Goal: Task Accomplishment & Management: Manage account settings

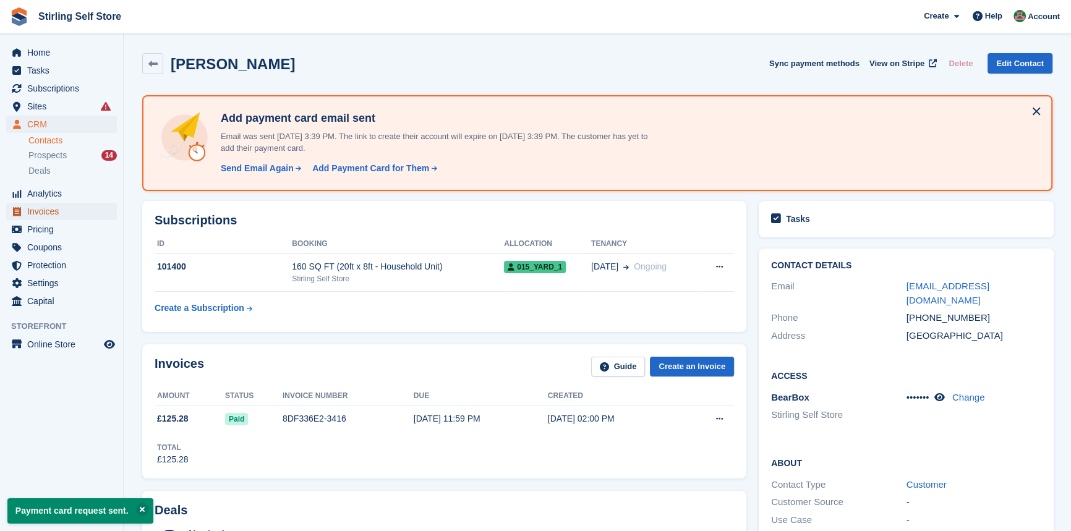
click at [56, 213] on span "Invoices" at bounding box center [64, 211] width 74 height 17
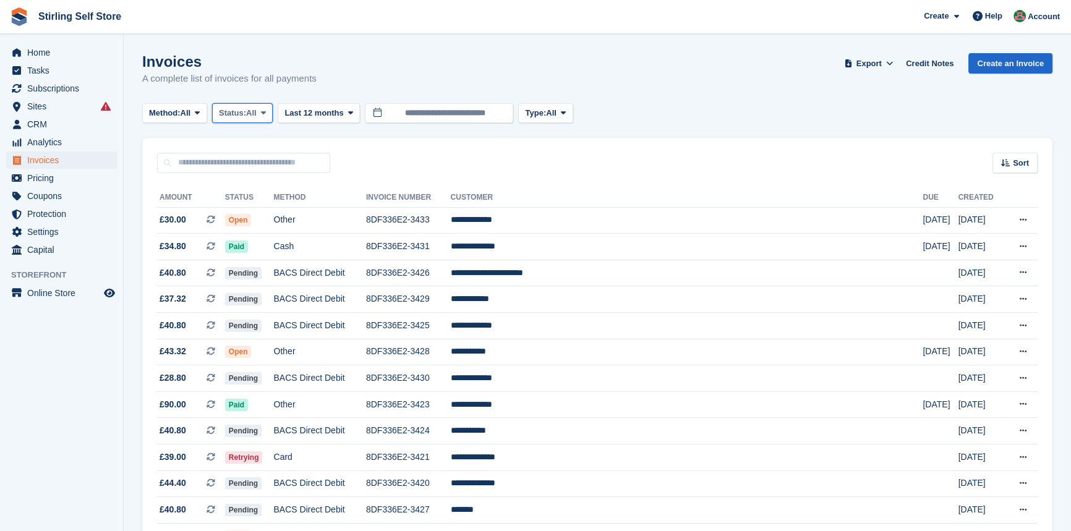
click at [264, 109] on icon at bounding box center [263, 113] width 5 height 8
click at [254, 208] on link "Open" at bounding box center [272, 209] width 108 height 22
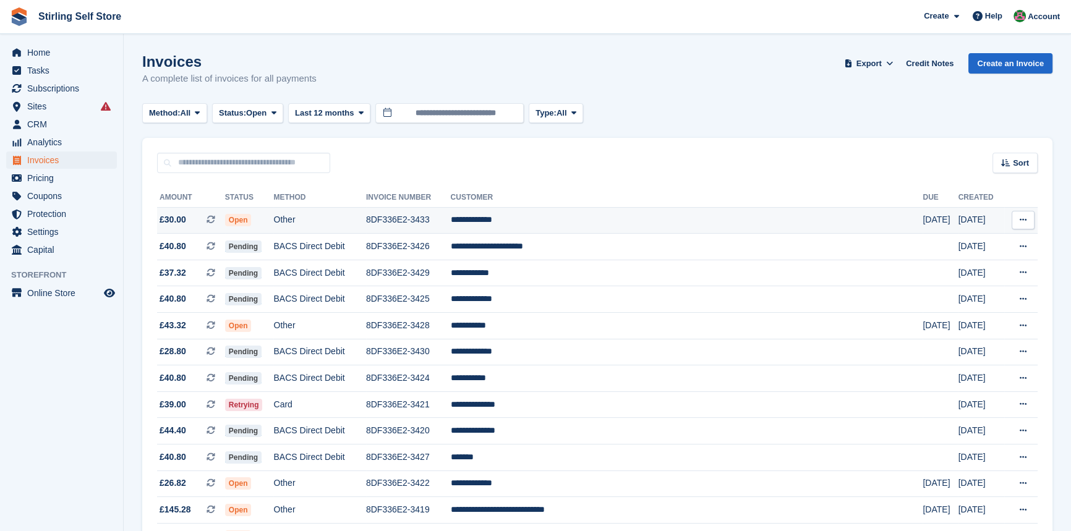
click at [571, 223] on td "**********" at bounding box center [687, 220] width 472 height 27
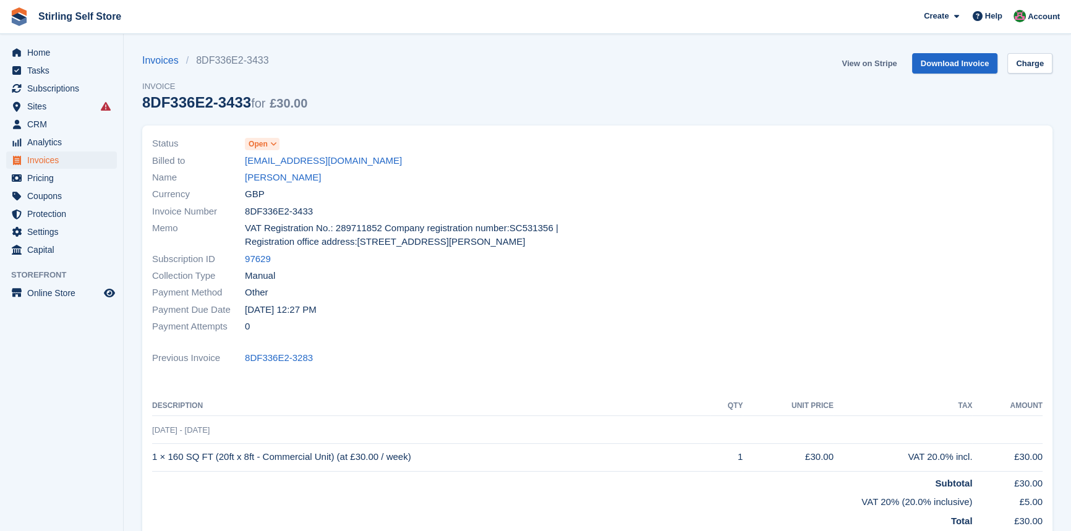
click at [876, 64] on link "View on Stripe" at bounding box center [869, 63] width 65 height 20
click at [59, 156] on span "Invoices" at bounding box center [64, 160] width 74 height 17
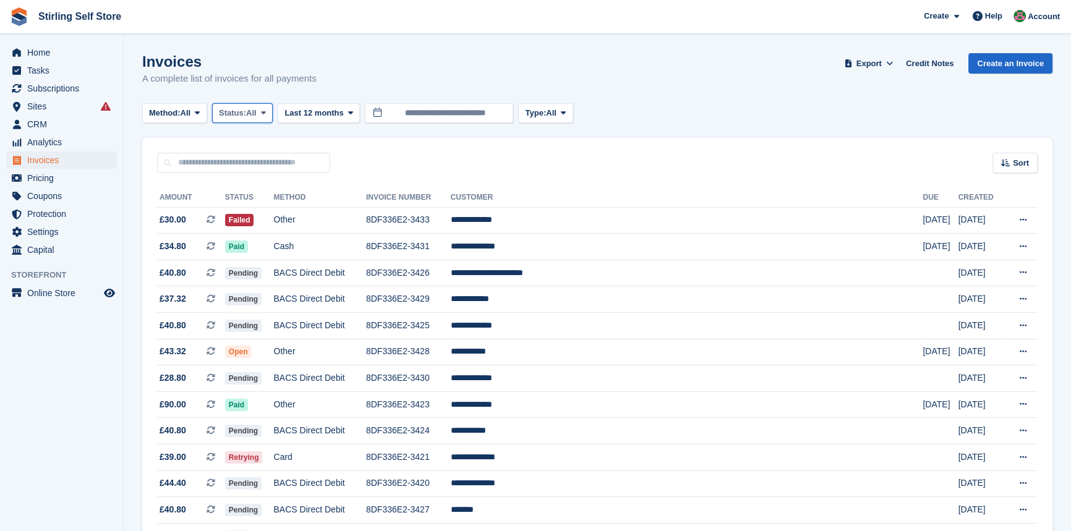
click at [265, 112] on icon at bounding box center [263, 113] width 5 height 8
click at [259, 216] on link "Open" at bounding box center [272, 209] width 108 height 22
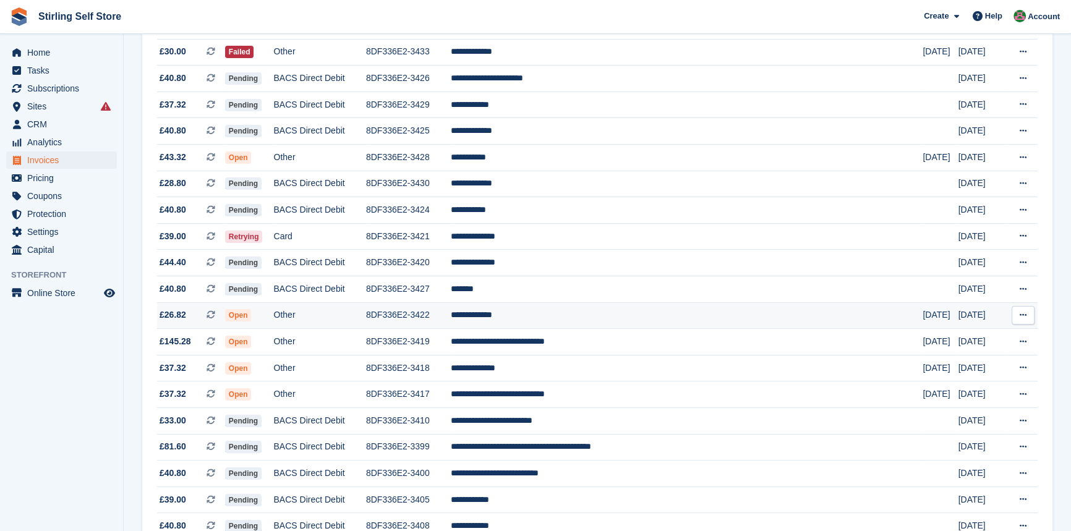
scroll to position [281, 0]
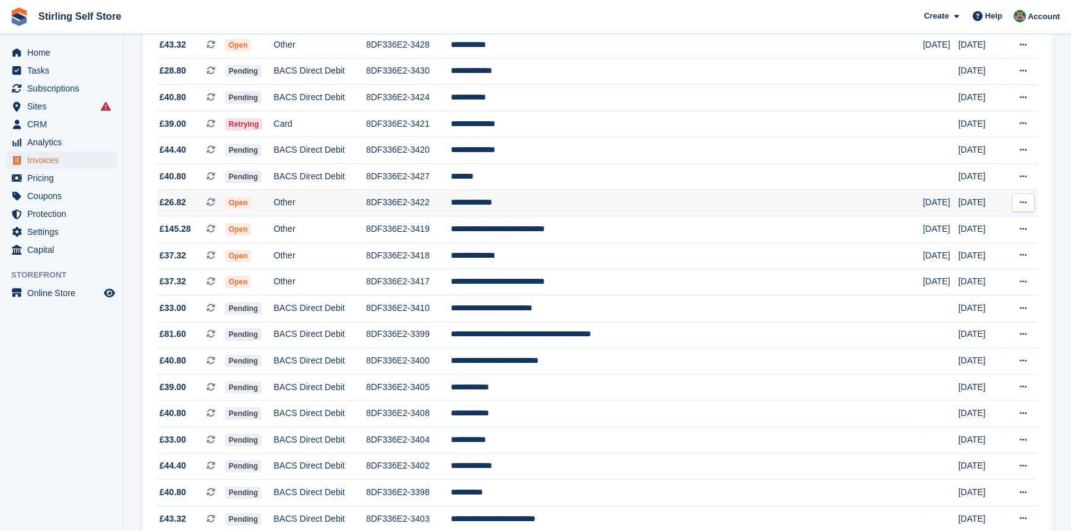
click at [549, 205] on td "**********" at bounding box center [687, 203] width 472 height 27
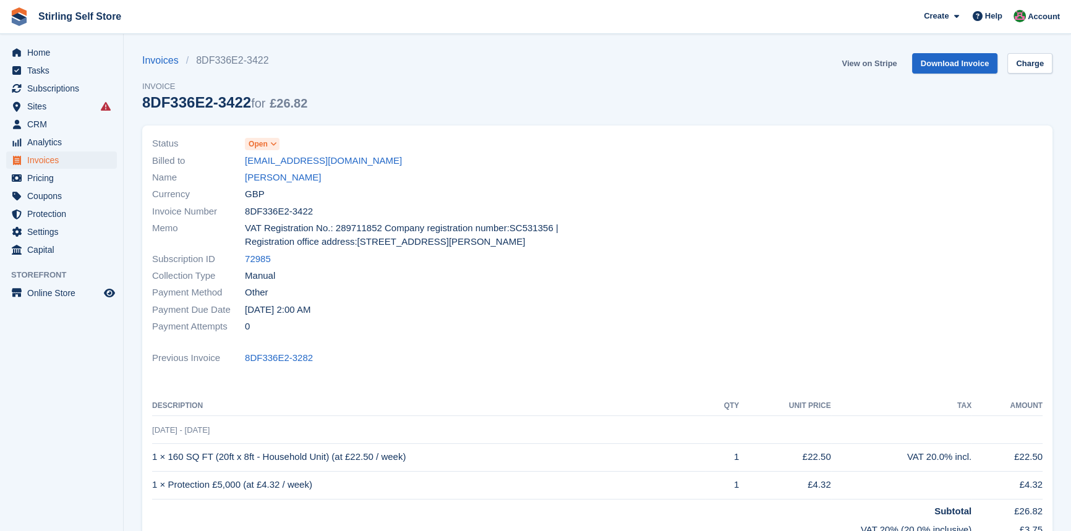
click at [875, 60] on link "View on Stripe" at bounding box center [869, 63] width 65 height 20
drag, startPoint x: 0, startPoint y: 0, endPoint x: 54, endPoint y: 162, distance: 170.7
click at [53, 162] on span "Invoices" at bounding box center [64, 160] width 74 height 17
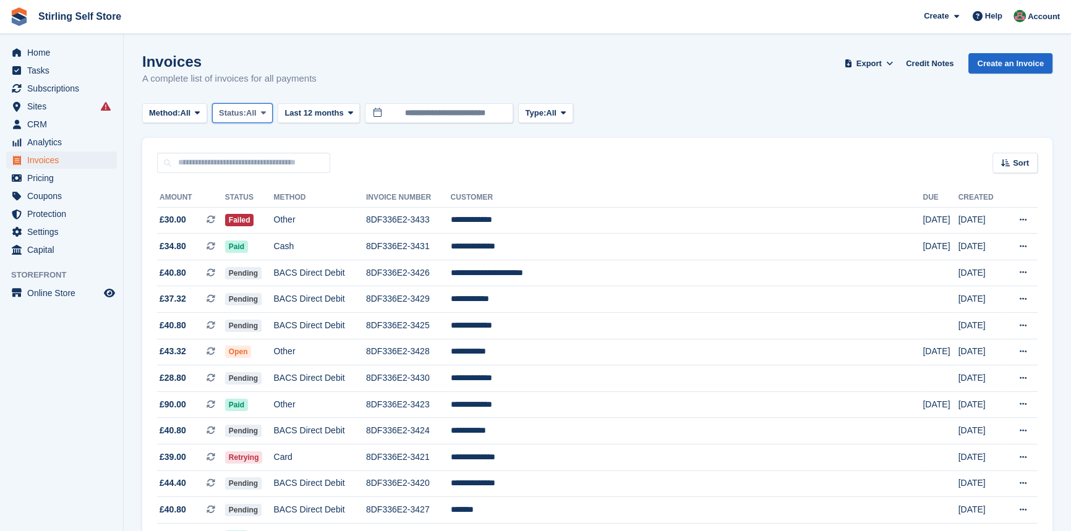
click at [263, 111] on span at bounding box center [263, 113] width 10 height 10
click at [263, 212] on link "Open" at bounding box center [272, 209] width 108 height 22
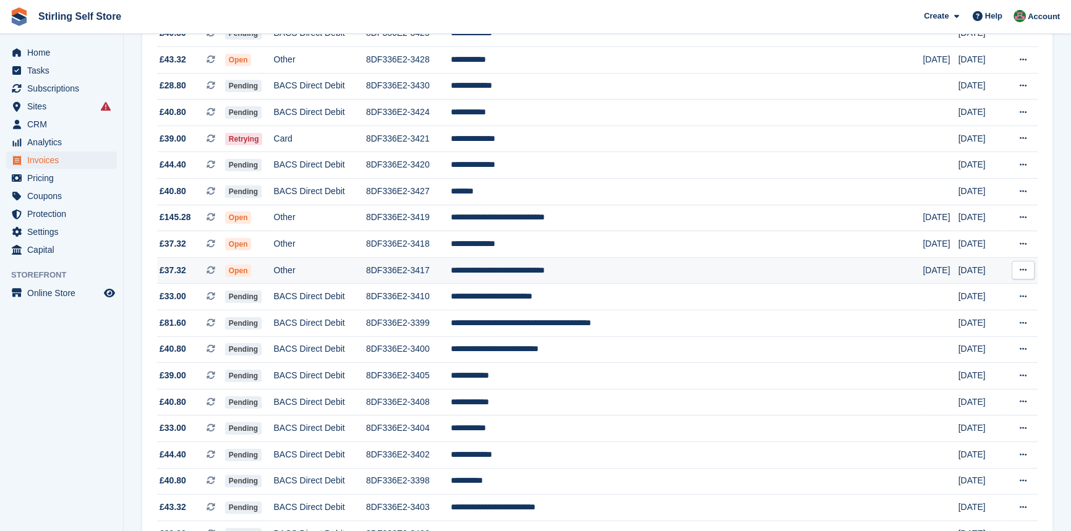
scroll to position [281, 0]
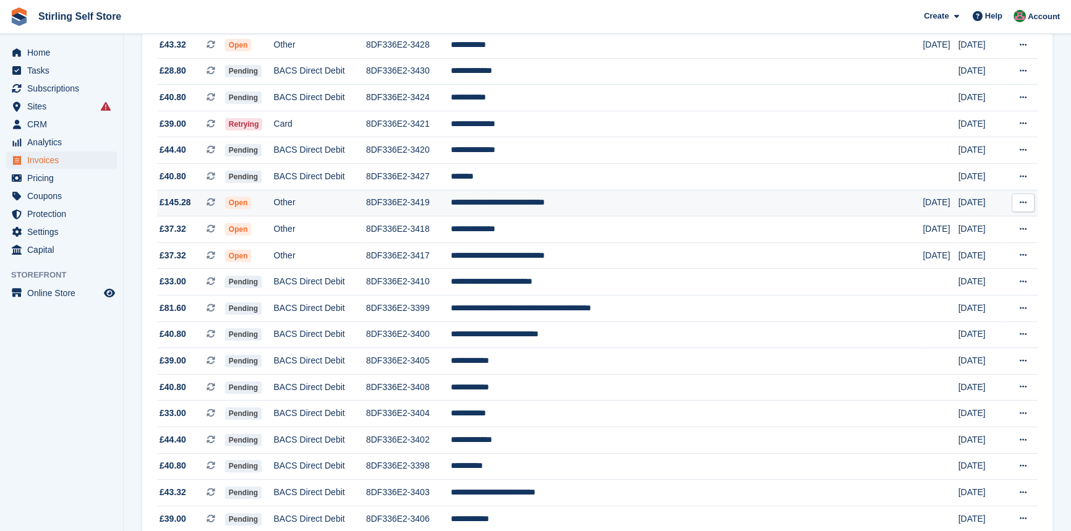
click at [558, 203] on td "**********" at bounding box center [687, 203] width 472 height 27
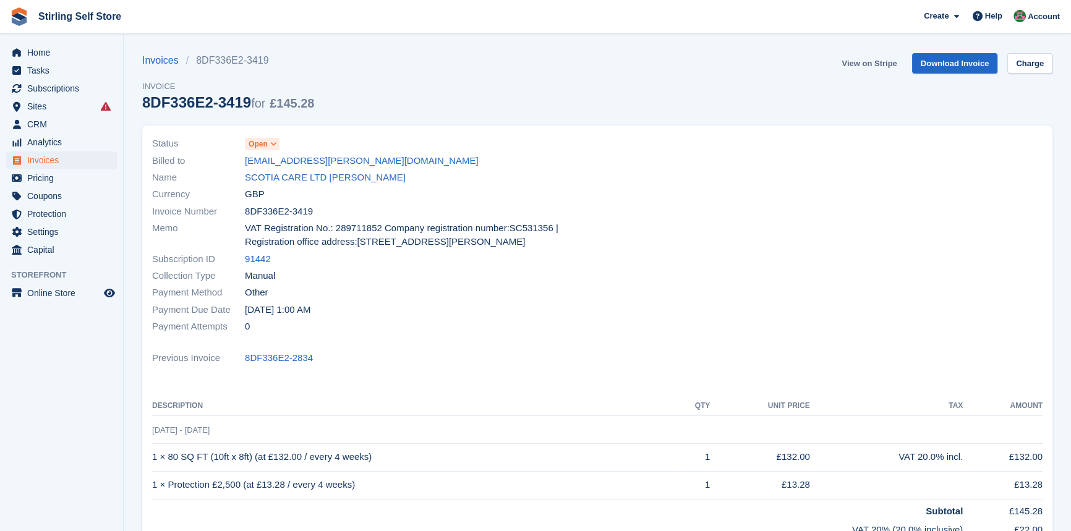
click at [863, 62] on link "View on Stripe" at bounding box center [869, 63] width 65 height 20
click at [51, 158] on span "Invoices" at bounding box center [64, 160] width 74 height 17
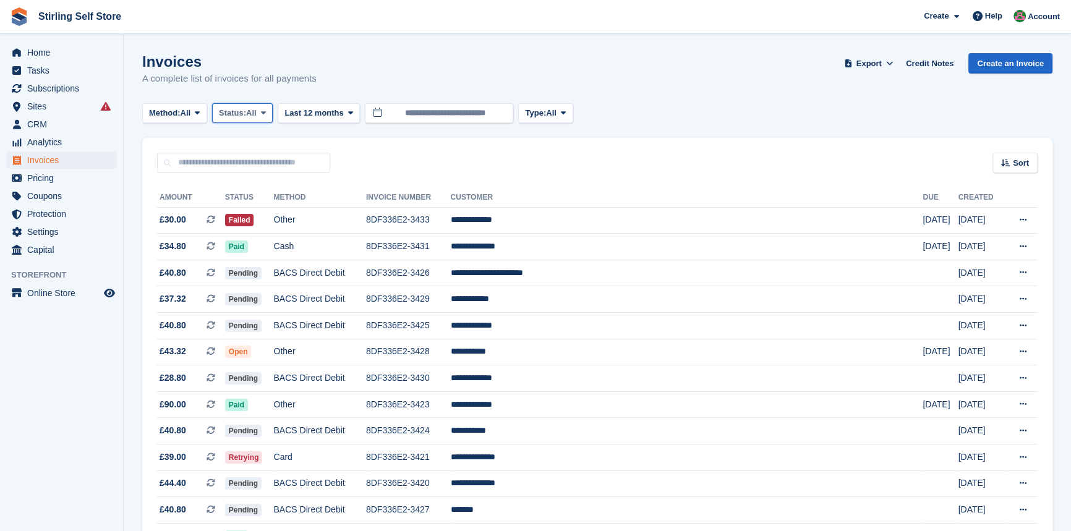
click at [265, 113] on icon at bounding box center [263, 113] width 5 height 8
click at [262, 210] on link "Open" at bounding box center [272, 209] width 108 height 22
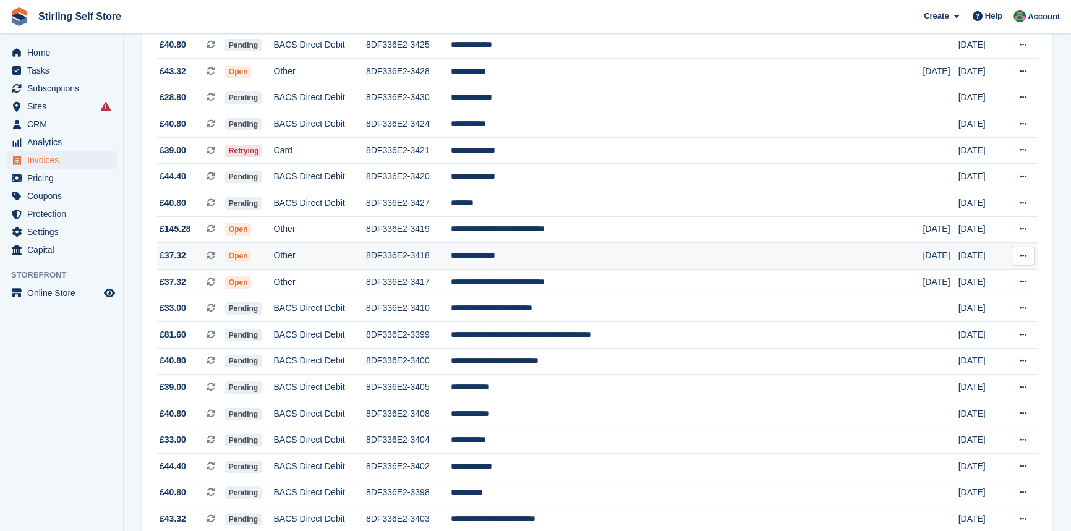
scroll to position [224, 0]
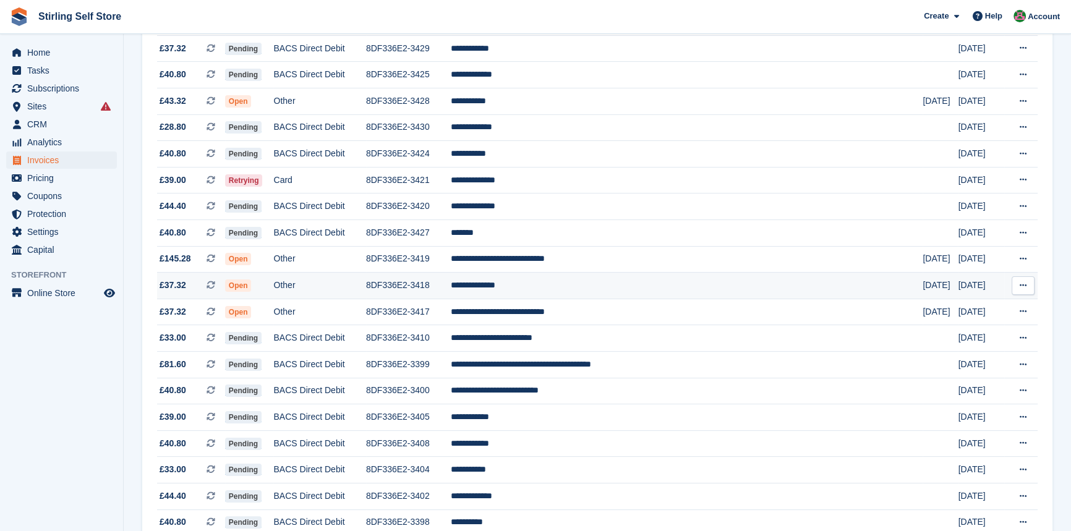
click at [566, 288] on td "**********" at bounding box center [687, 286] width 472 height 27
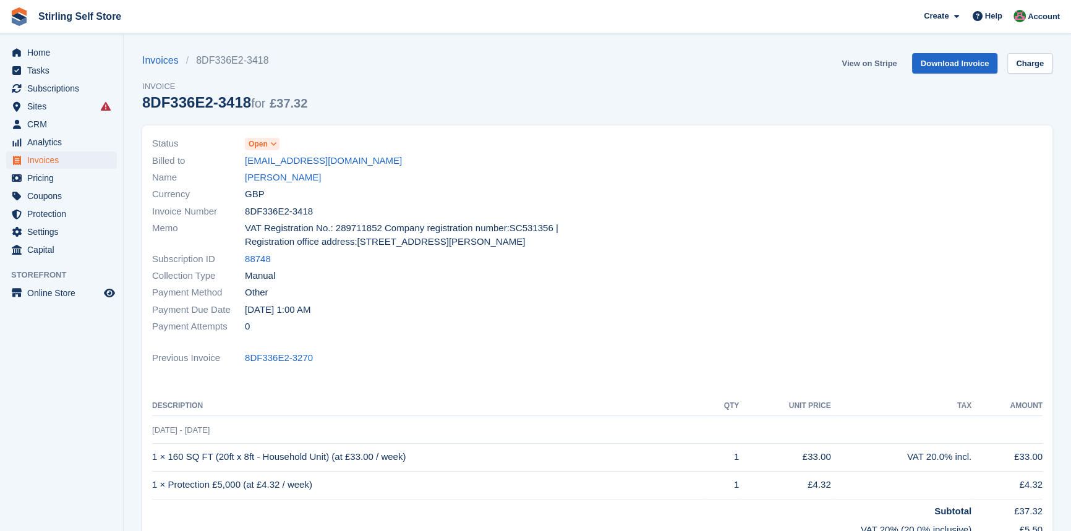
click at [881, 61] on link "View on Stripe" at bounding box center [869, 63] width 65 height 20
click at [66, 160] on span "Invoices" at bounding box center [64, 160] width 74 height 17
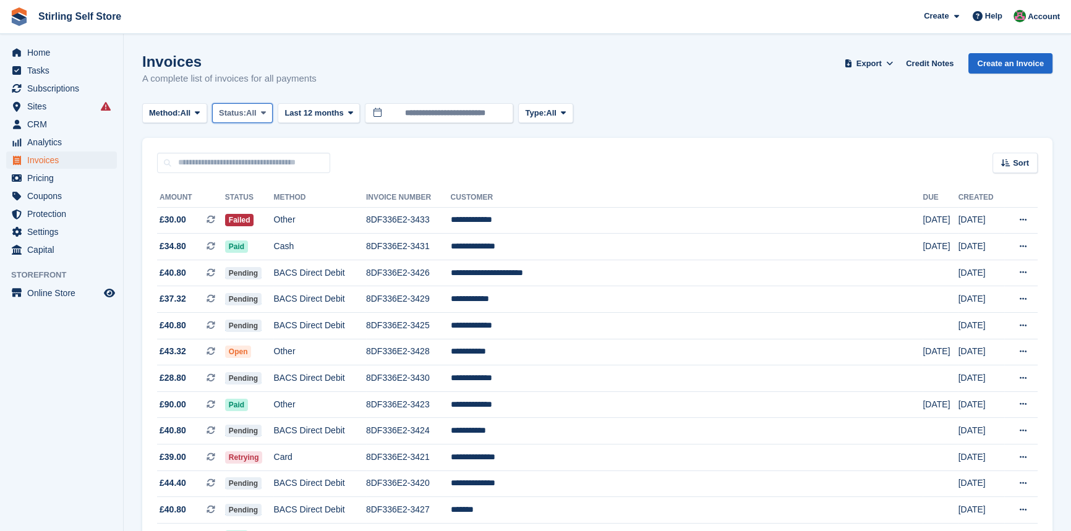
click at [268, 114] on span at bounding box center [263, 113] width 10 height 10
click at [268, 215] on link "Open" at bounding box center [272, 209] width 108 height 22
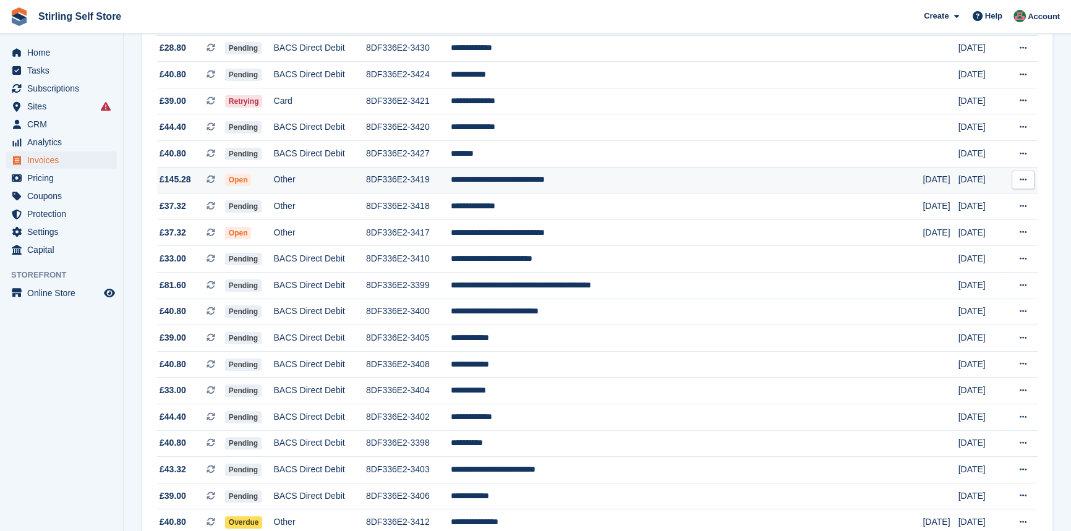
scroll to position [337, 0]
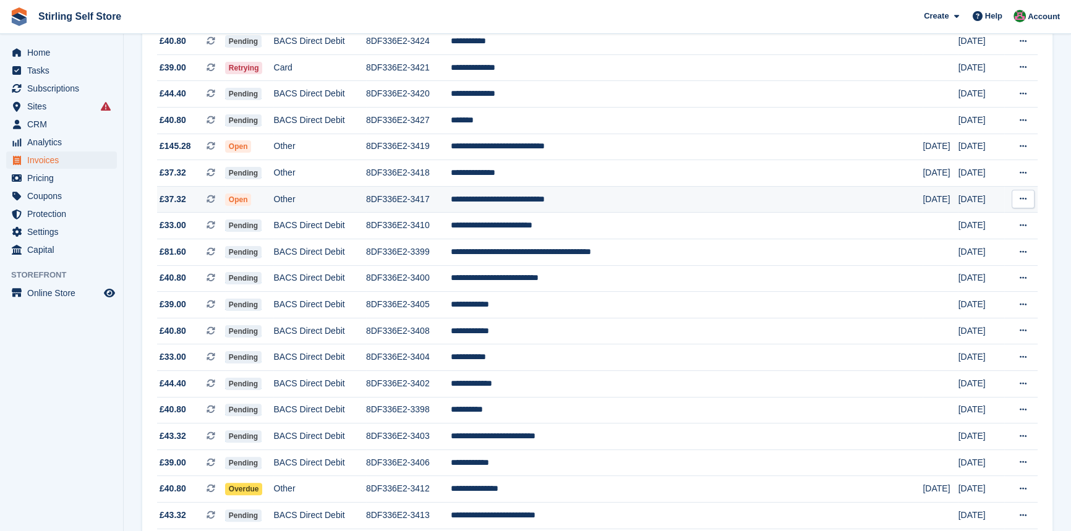
click at [562, 207] on td "**********" at bounding box center [687, 199] width 472 height 27
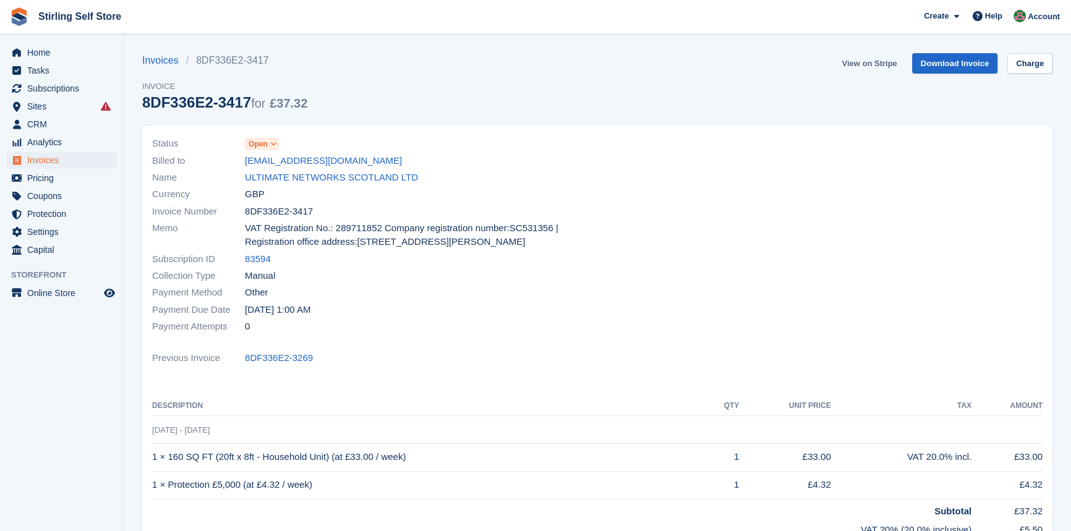
click at [865, 64] on link "View on Stripe" at bounding box center [869, 63] width 65 height 20
click at [53, 161] on span "Invoices" at bounding box center [64, 160] width 74 height 17
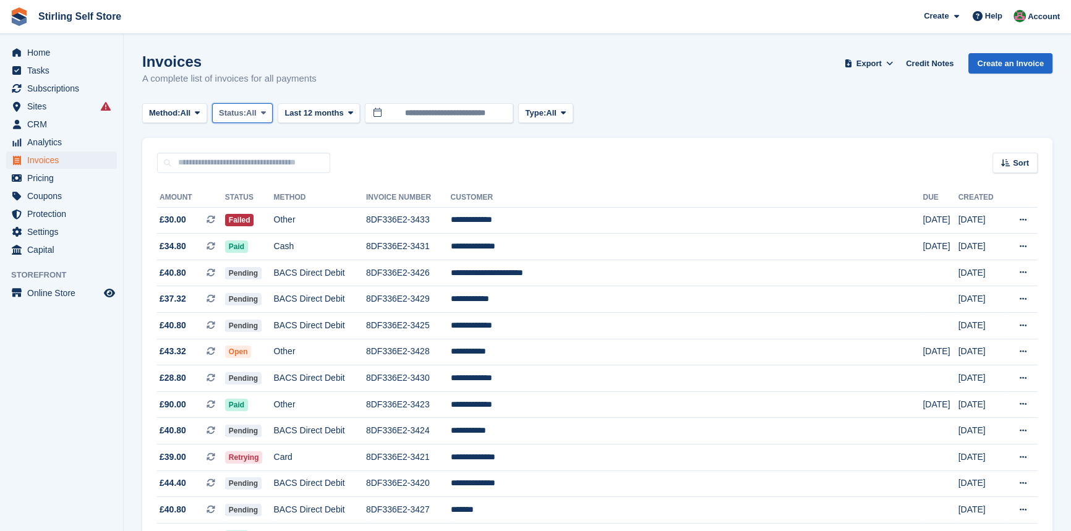
click at [268, 109] on span at bounding box center [263, 113] width 10 height 10
click at [270, 213] on link "Open" at bounding box center [272, 209] width 108 height 22
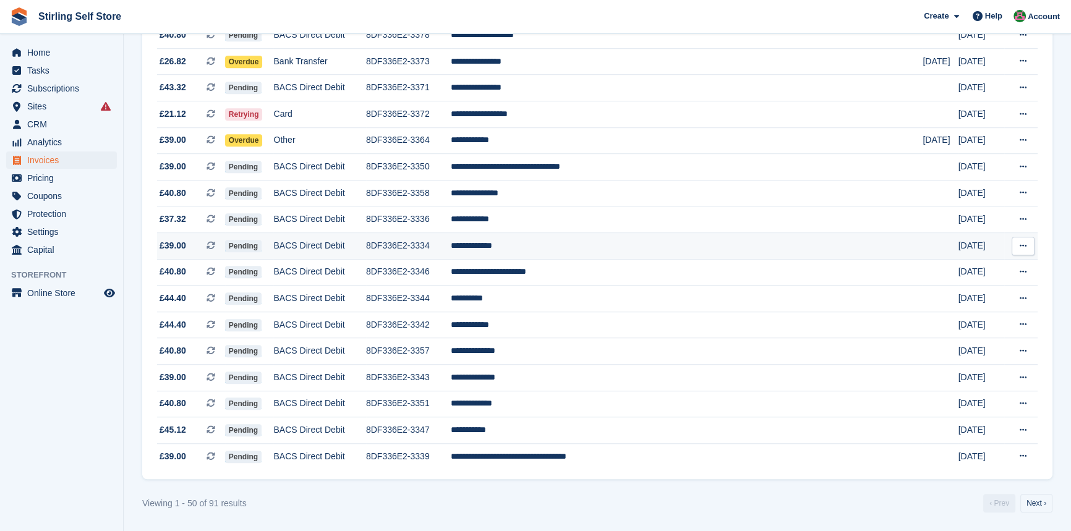
scroll to position [1074, 0]
click at [1033, 502] on link "Next ›" at bounding box center [1036, 503] width 32 height 19
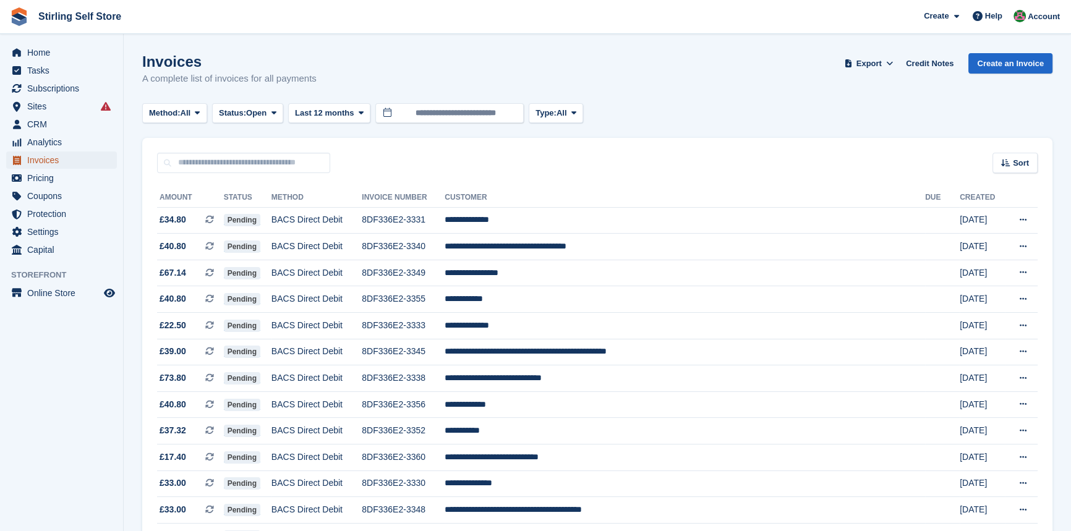
click at [61, 161] on span "Invoices" at bounding box center [64, 160] width 74 height 17
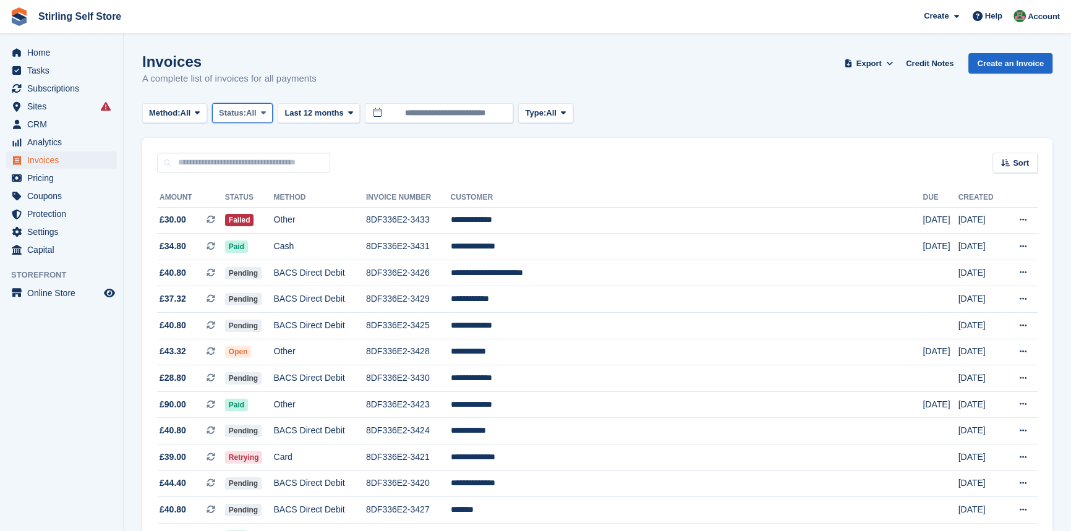
click at [266, 114] on icon at bounding box center [263, 113] width 5 height 8
click at [276, 210] on link "Open" at bounding box center [272, 209] width 108 height 22
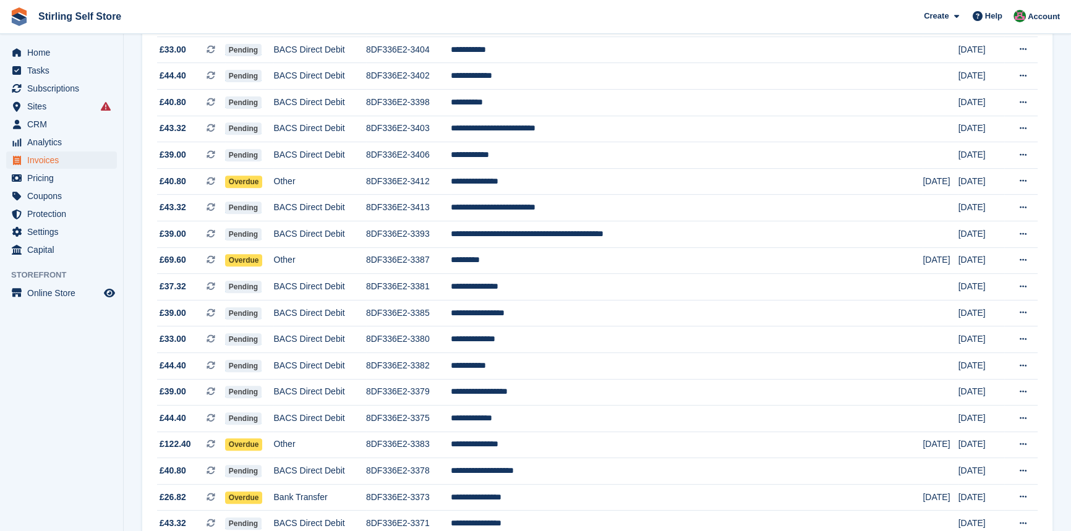
scroll to position [730, 0]
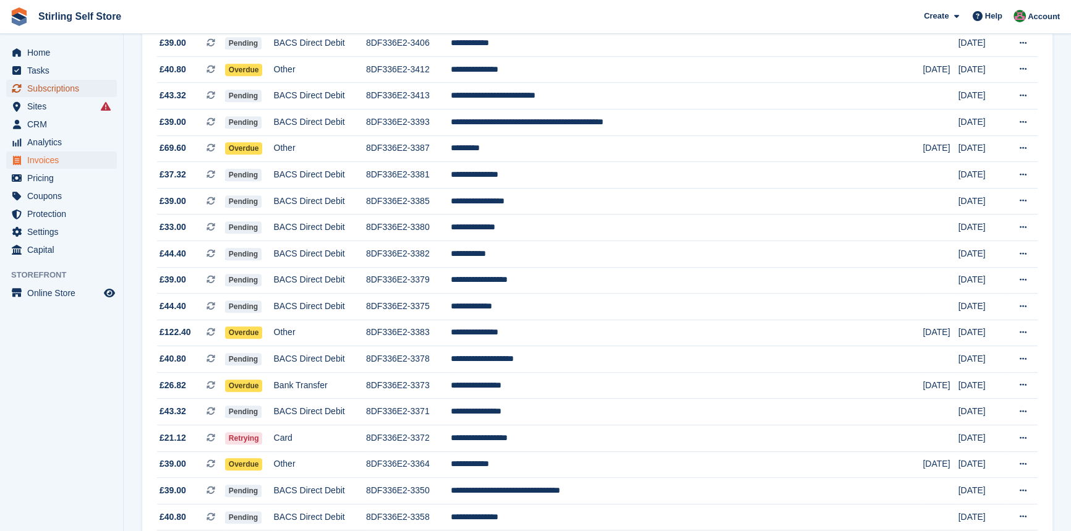
click at [62, 87] on span "Subscriptions" at bounding box center [64, 88] width 74 height 17
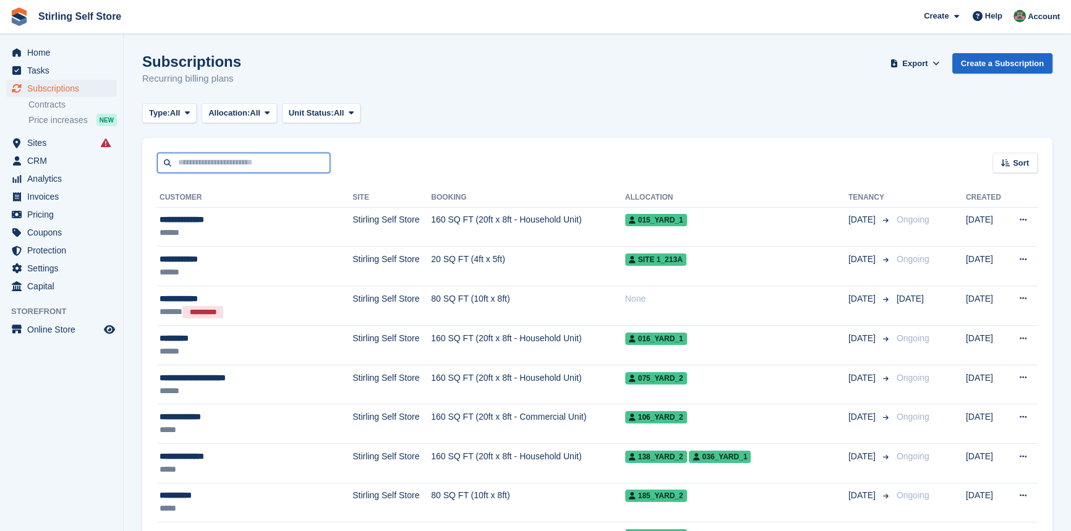
click at [214, 161] on input "text" at bounding box center [243, 163] width 173 height 20
type input "****"
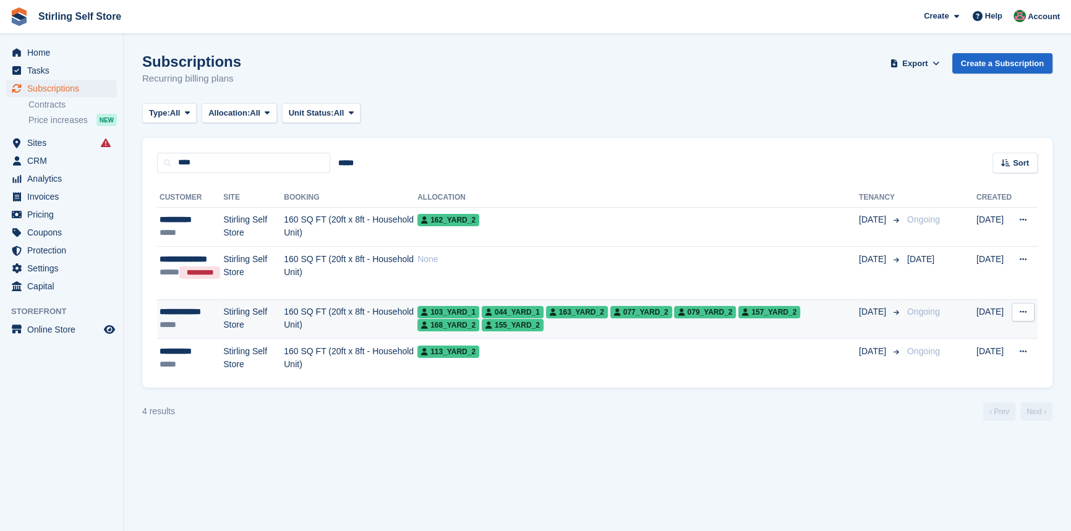
click at [375, 310] on td "160 SQ FT (20ft x 8ft - Household Unit)" at bounding box center [351, 319] width 134 height 40
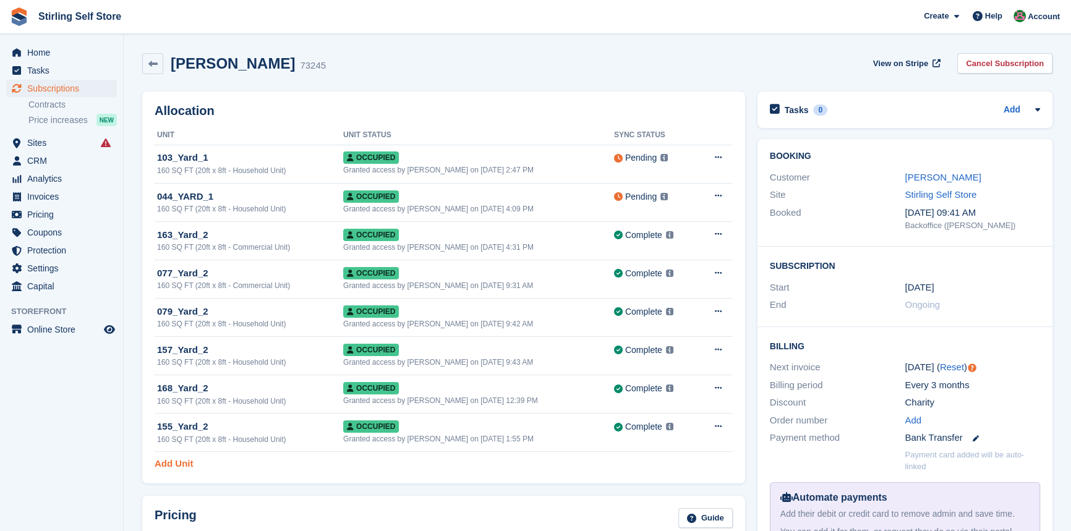
click at [163, 463] on link "Add Unit" at bounding box center [174, 464] width 38 height 14
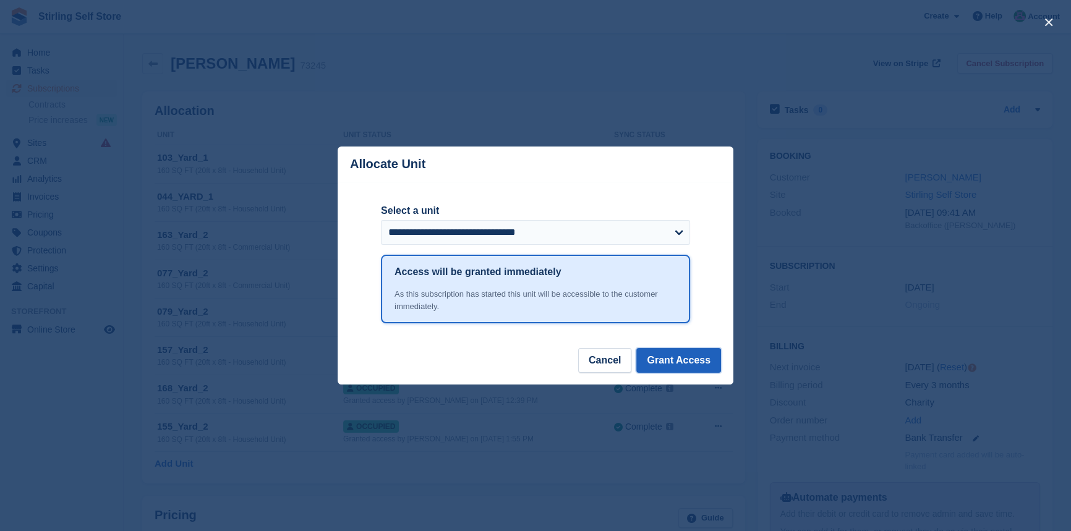
click at [677, 365] on button "Grant Access" at bounding box center [678, 360] width 85 height 25
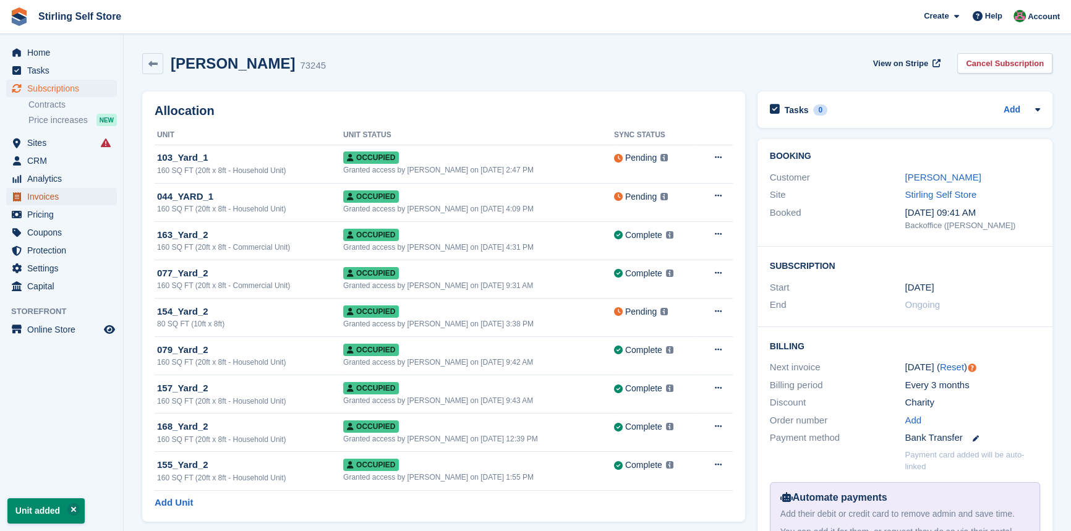
click at [70, 195] on span "Invoices" at bounding box center [64, 196] width 74 height 17
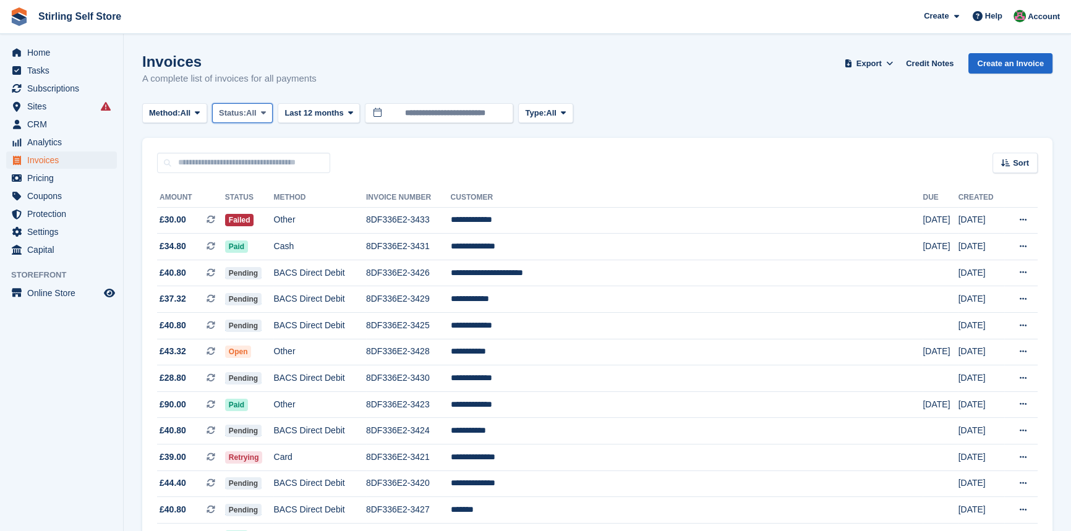
click at [266, 115] on icon at bounding box center [263, 113] width 5 height 8
click at [267, 211] on link "Open" at bounding box center [272, 209] width 108 height 22
